Goal: Transaction & Acquisition: Purchase product/service

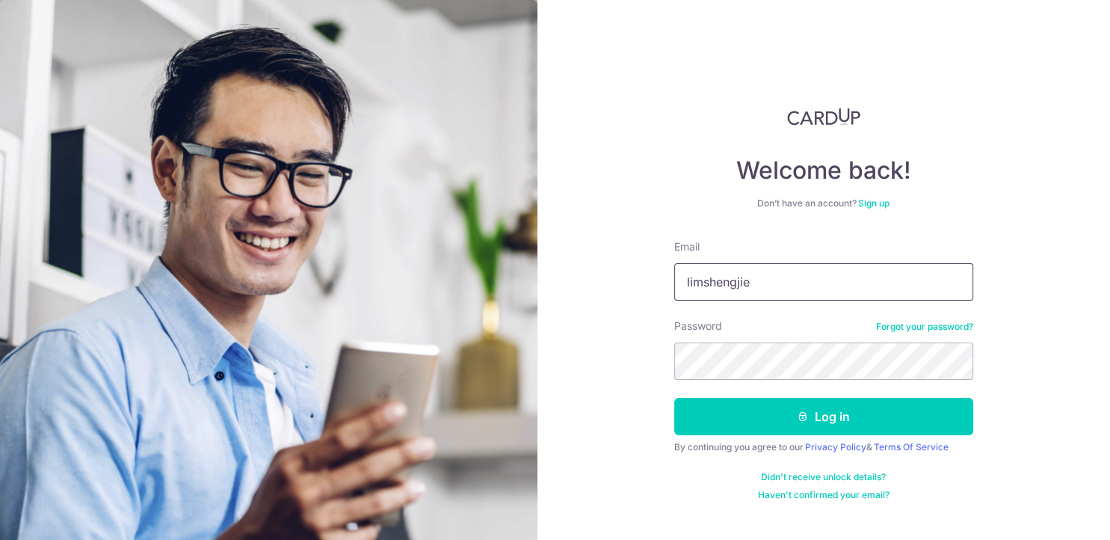
click at [793, 285] on input "limshengjie" at bounding box center [823, 281] width 299 height 37
type input "[EMAIL_ADDRESS][DOMAIN_NAME]"
click at [674, 398] on button "Log in" at bounding box center [823, 416] width 299 height 37
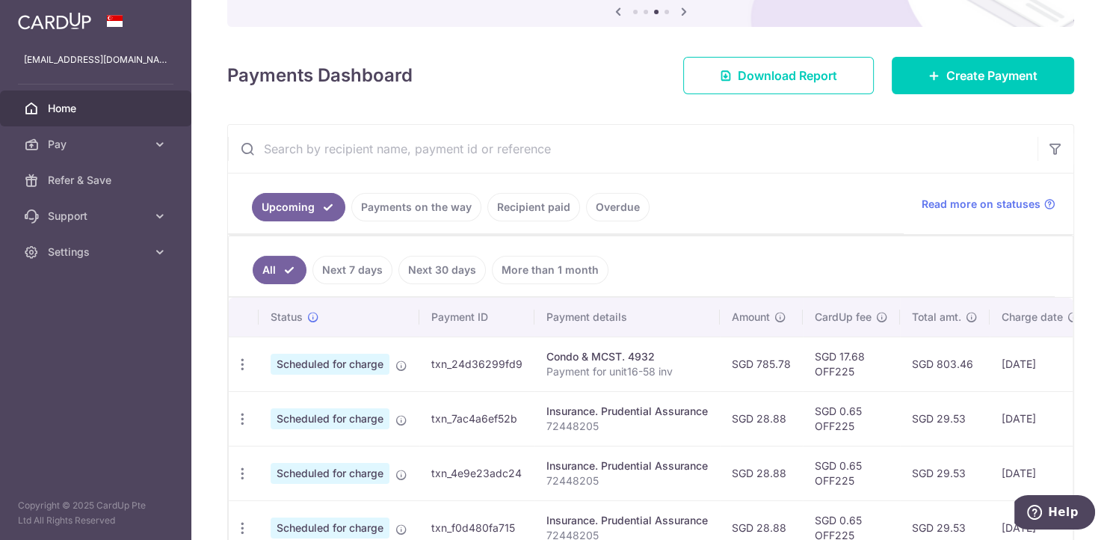
scroll to position [126, 0]
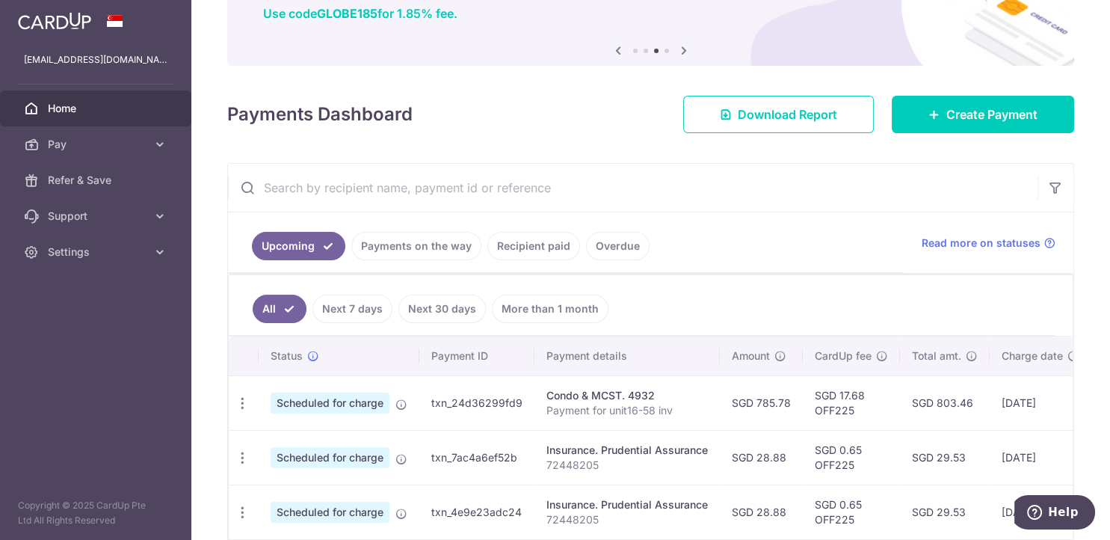
click at [422, 250] on link "Payments on the way" at bounding box center [416, 246] width 130 height 28
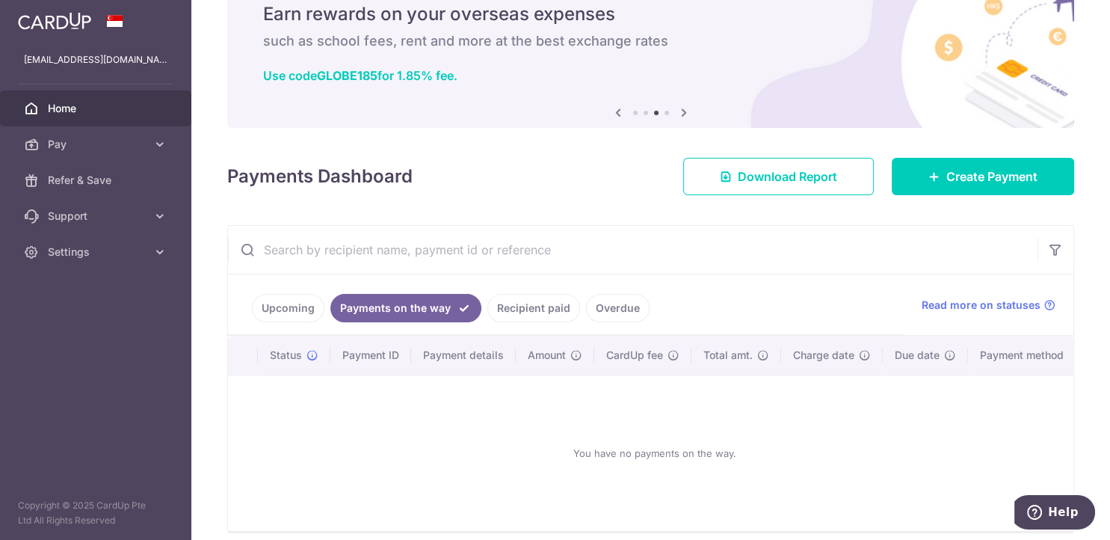
click at [295, 297] on link "Upcoming" at bounding box center [288, 308] width 73 height 28
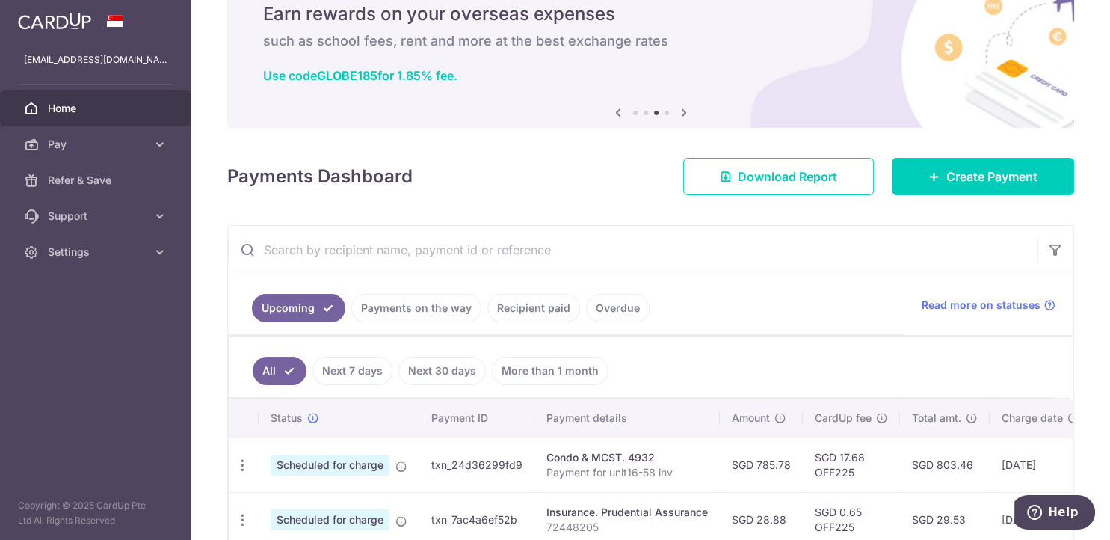
click at [522, 300] on link "Recipient paid" at bounding box center [533, 308] width 93 height 28
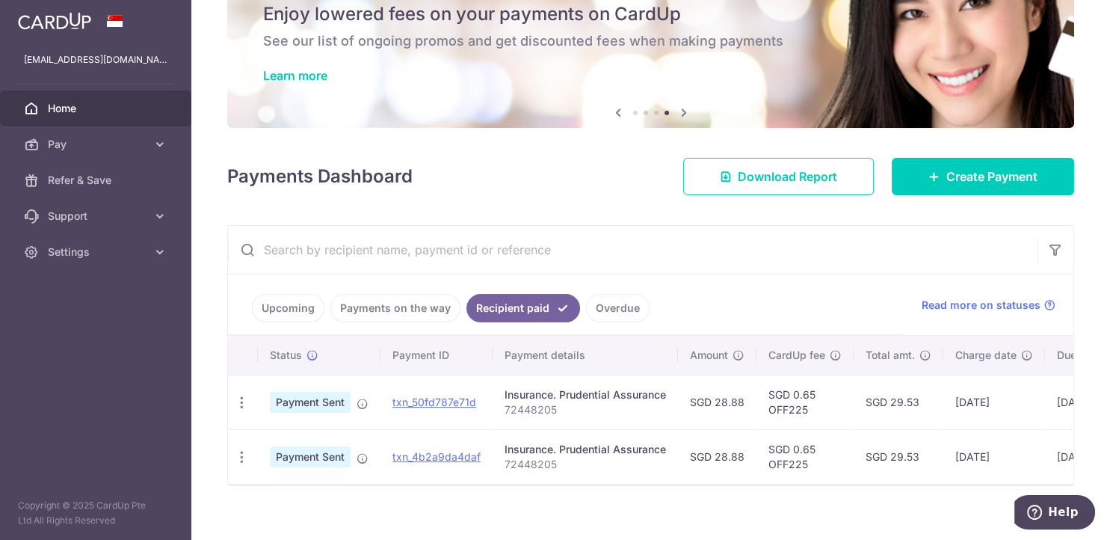
click at [284, 311] on link "Upcoming" at bounding box center [288, 308] width 73 height 28
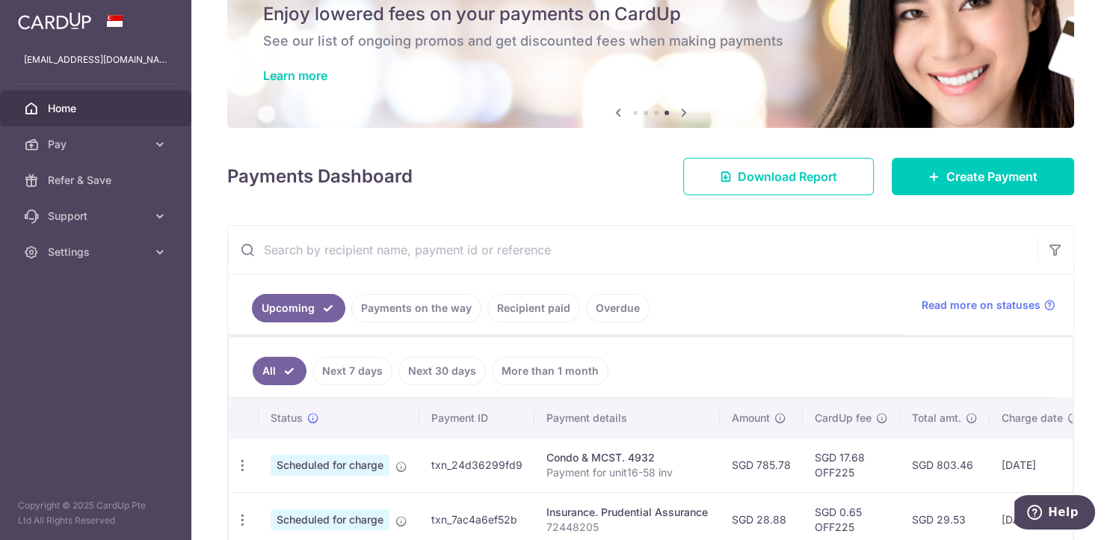
scroll to position [189, 0]
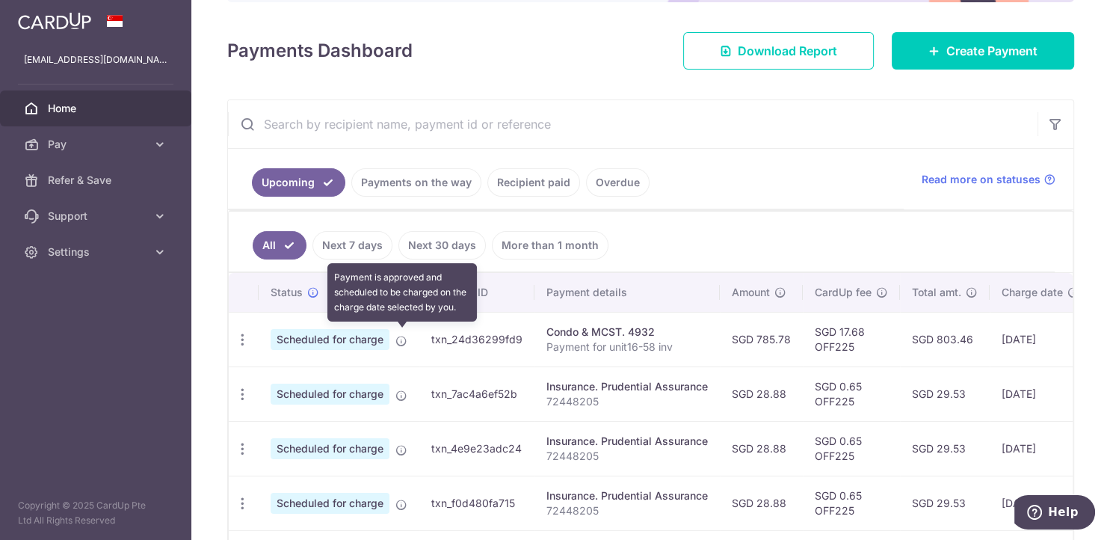
click at [398, 339] on icon at bounding box center [401, 341] width 12 height 12
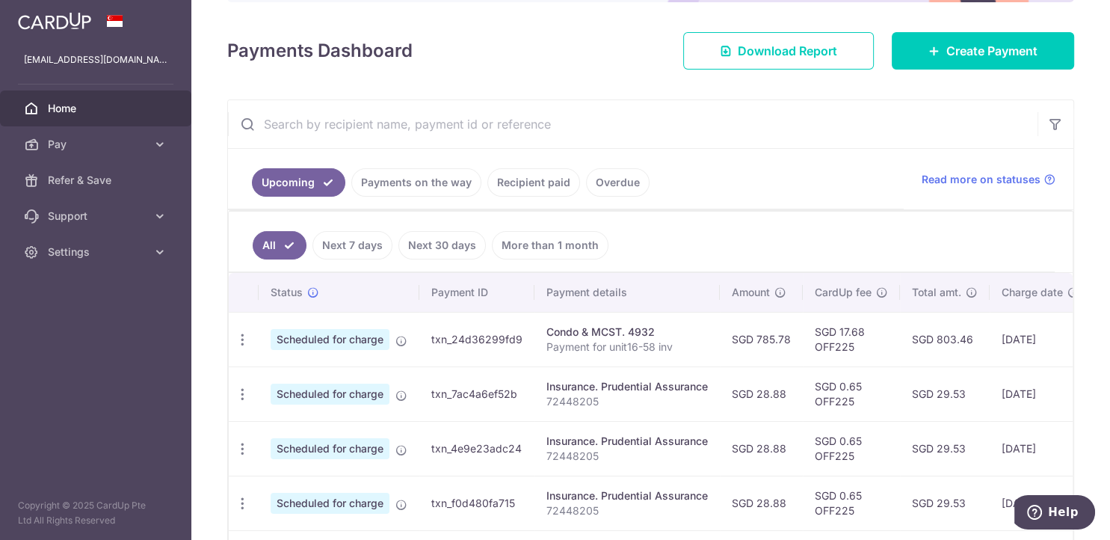
click at [363, 342] on span "Scheduled for charge" at bounding box center [330, 339] width 119 height 21
click at [571, 343] on p "Payment for unit16-58 inv" at bounding box center [626, 346] width 161 height 15
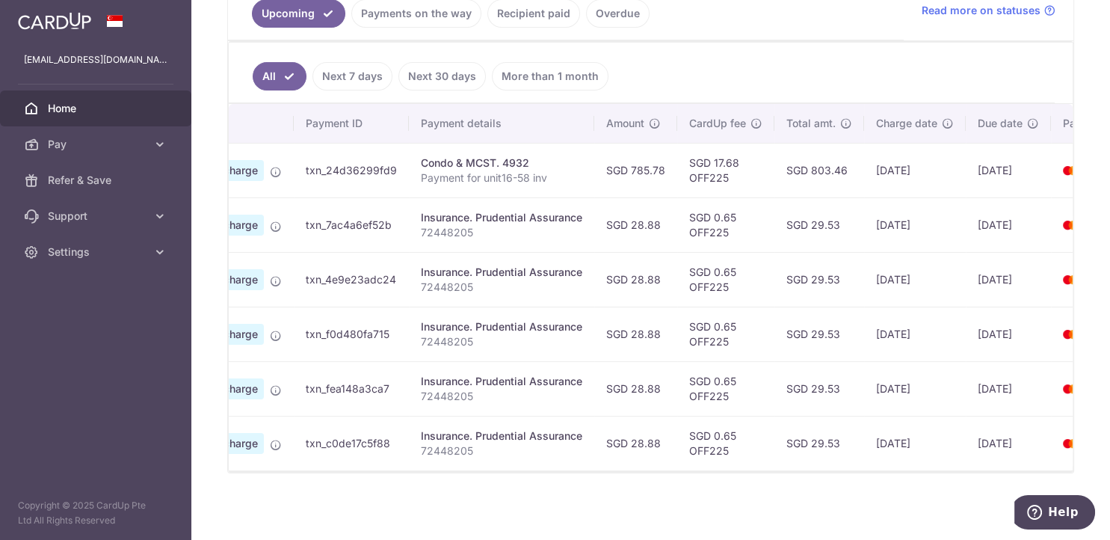
scroll to position [0, 0]
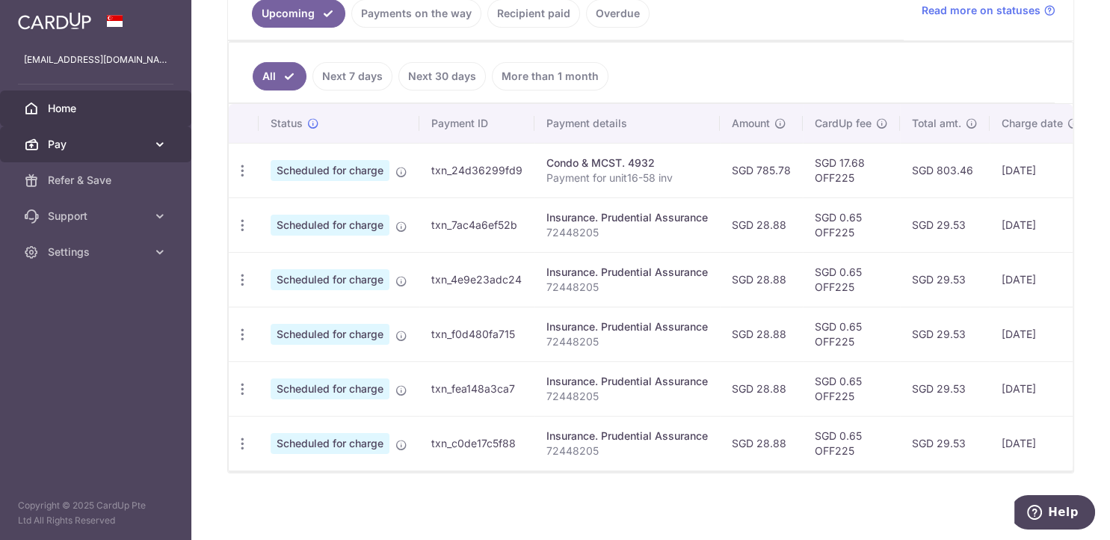
click at [87, 148] on span "Pay" at bounding box center [97, 144] width 99 height 15
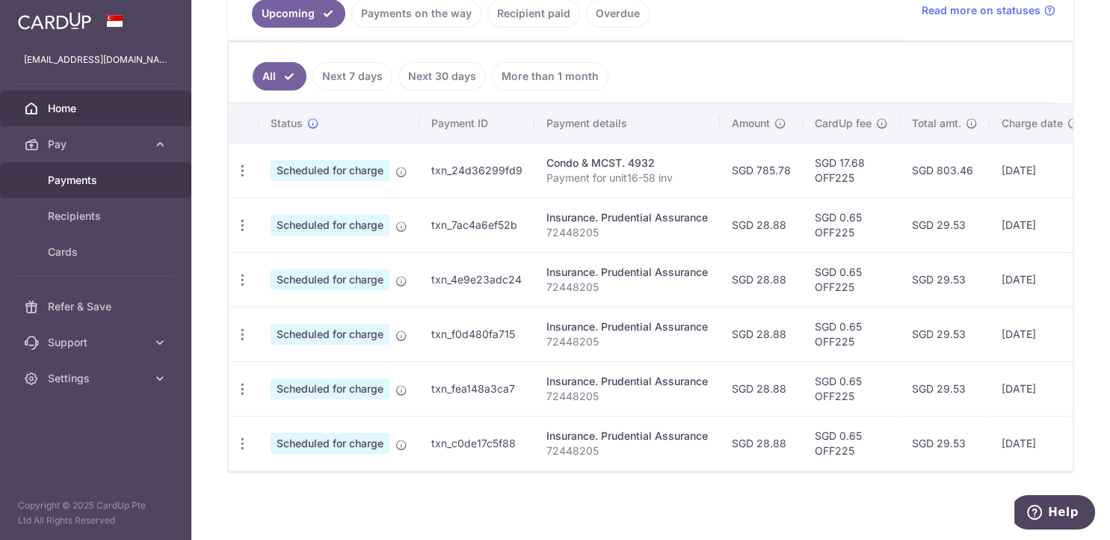
click at [87, 174] on span "Payments" at bounding box center [97, 180] width 99 height 15
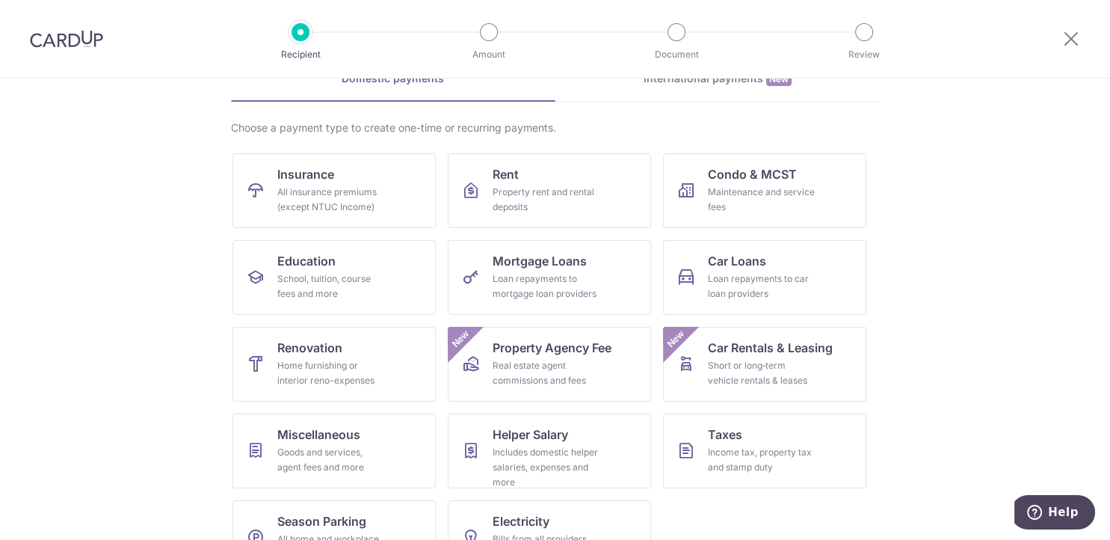
scroll to position [126, 0]
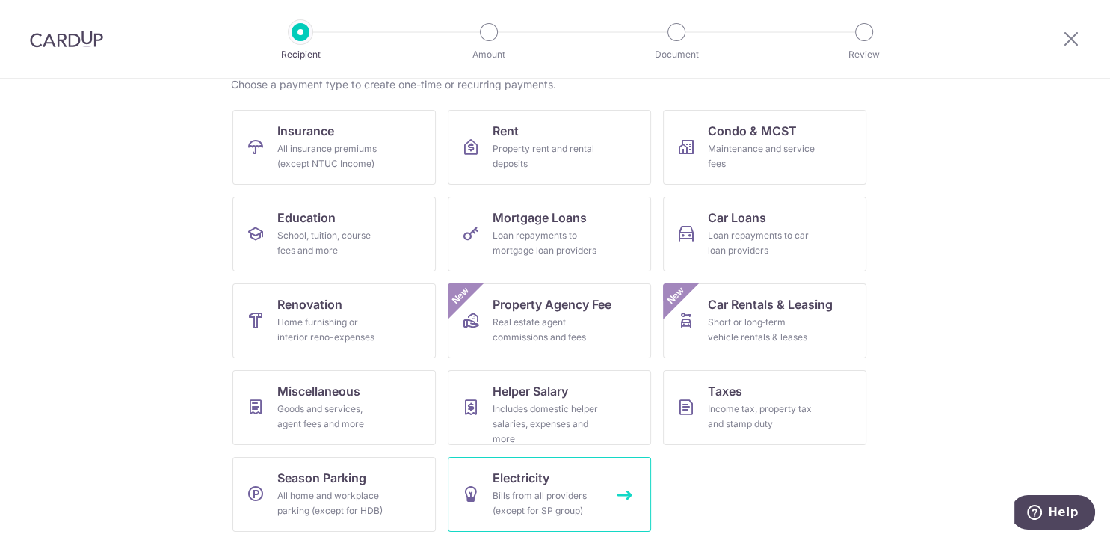
click at [544, 487] on link "Electricity Bills from all providers (except for SP group)" at bounding box center [549, 494] width 203 height 75
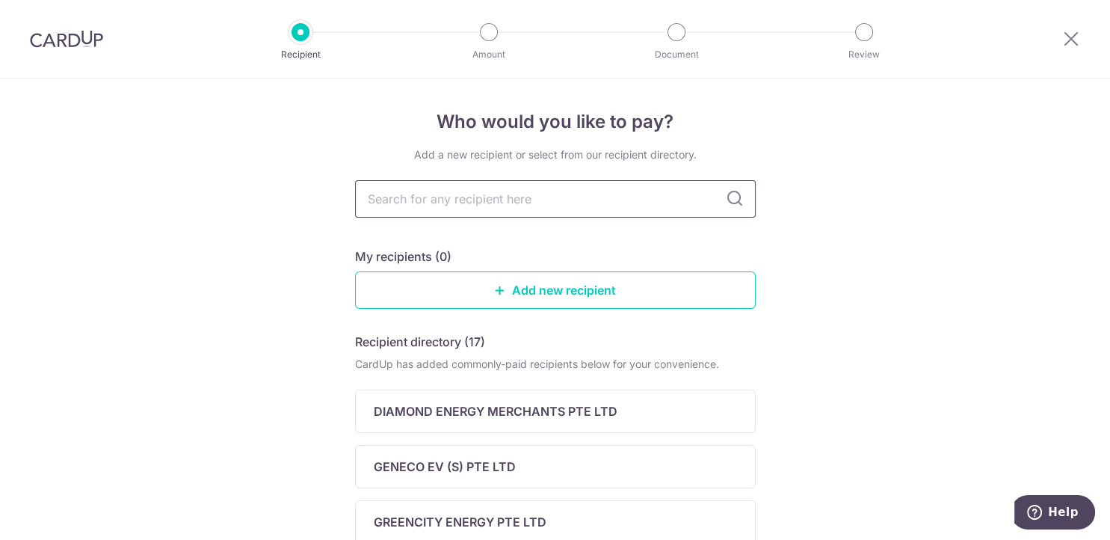
click at [516, 203] on input "text" at bounding box center [555, 198] width 401 height 37
